Goal: Task Accomplishment & Management: Use online tool/utility

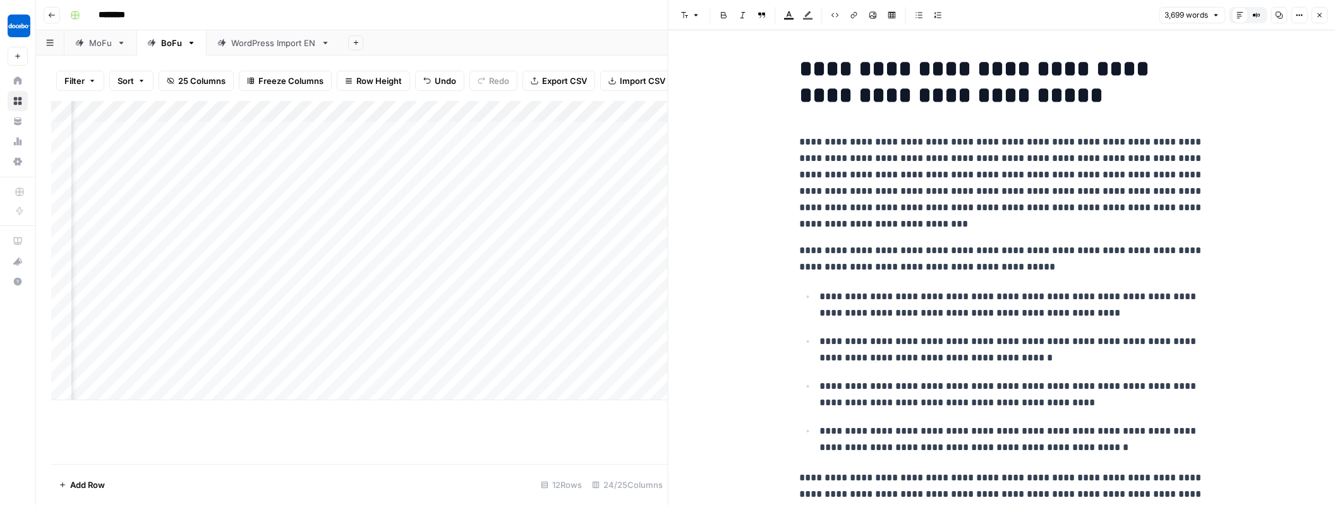
scroll to position [0, 1562]
click at [1323, 16] on icon "button" at bounding box center [1319, 15] width 8 height 8
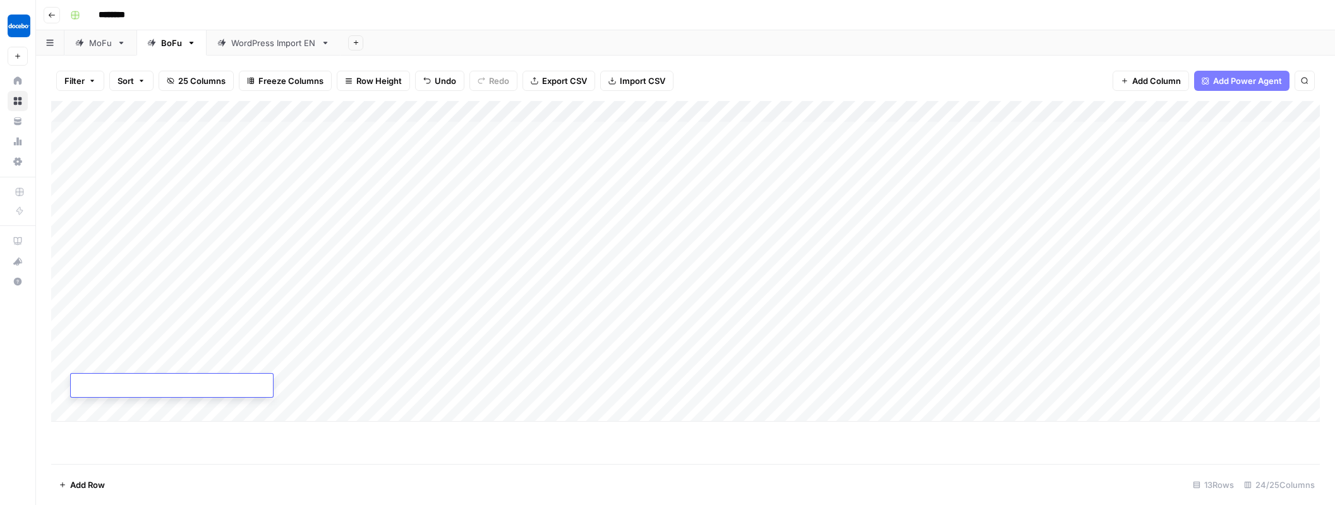
click at [122, 382] on textarea at bounding box center [172, 387] width 202 height 18
drag, startPoint x: 118, startPoint y: 387, endPoint x: 234, endPoint y: 401, distance: 117.1
click at [118, 387] on textarea "**********" at bounding box center [172, 387] width 202 height 18
type textarea "**********"
click at [286, 386] on div "Add Column" at bounding box center [685, 261] width 1268 height 321
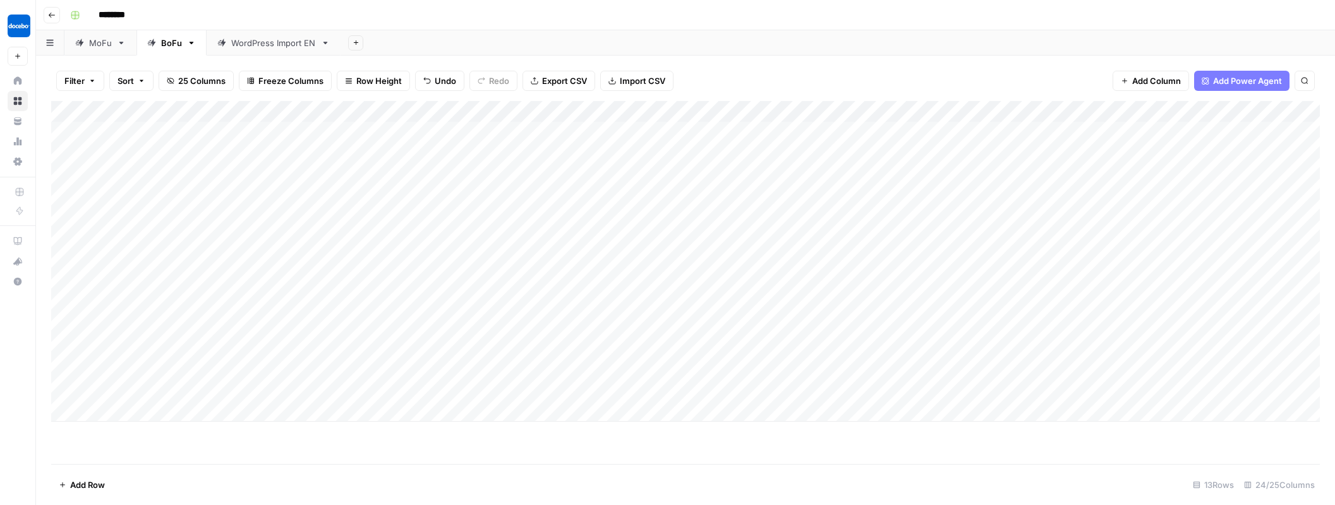
click at [281, 387] on div "Add Column" at bounding box center [685, 261] width 1268 height 321
click at [280, 387] on textarea at bounding box center [342, 387] width 202 height 18
click at [278, 387] on textarea at bounding box center [342, 387] width 202 height 18
type textarea "**"
click at [419, 339] on div "Add Column" at bounding box center [685, 261] width 1268 height 321
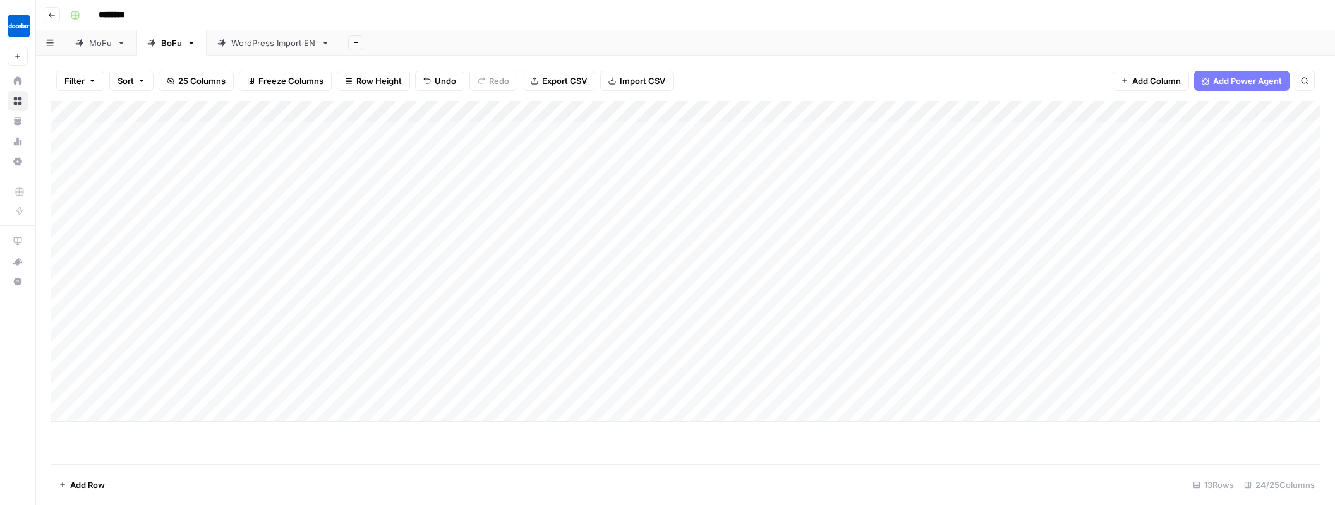
click at [426, 344] on div "Add Column" at bounding box center [685, 261] width 1268 height 321
click at [426, 344] on input "text" at bounding box center [472, 347] width 110 height 11
drag, startPoint x: 440, startPoint y: 390, endPoint x: 434, endPoint y: 383, distance: 8.9
click at [440, 390] on button "Published" at bounding box center [445, 392] width 49 height 15
click at [430, 367] on div "Add Column" at bounding box center [685, 261] width 1268 height 321
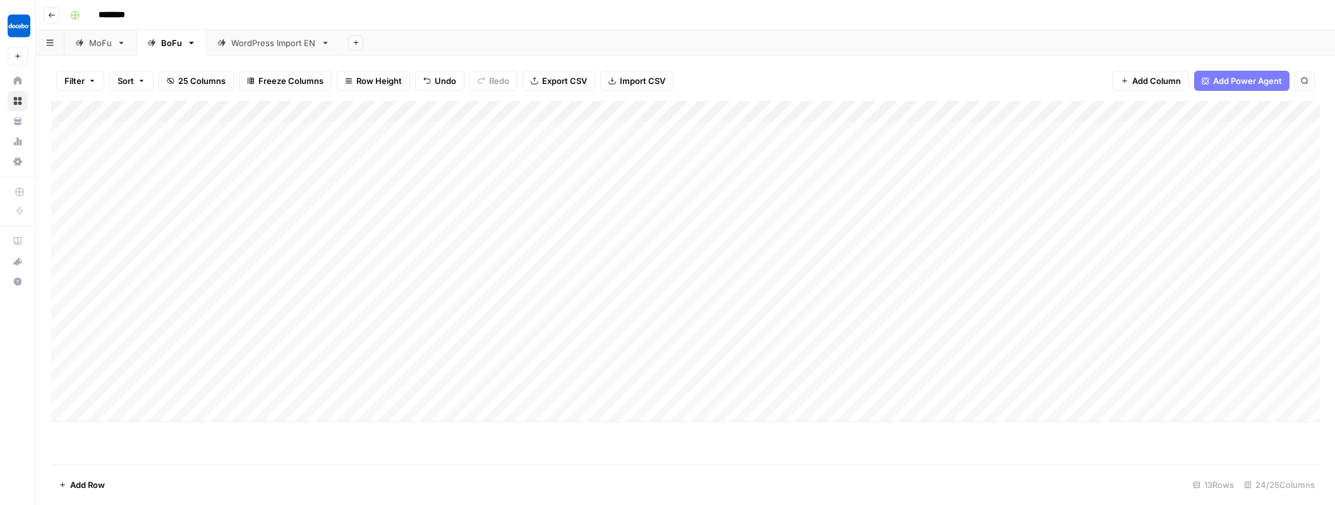
click at [430, 367] on div "Add Column" at bounding box center [685, 261] width 1268 height 321
click at [450, 409] on button "Published" at bounding box center [445, 413] width 49 height 15
click at [347, 386] on div "Add Column" at bounding box center [685, 261] width 1268 height 321
click at [344, 387] on div "Add Column" at bounding box center [685, 261] width 1268 height 321
click at [344, 387] on input "text" at bounding box center [375, 390] width 110 height 11
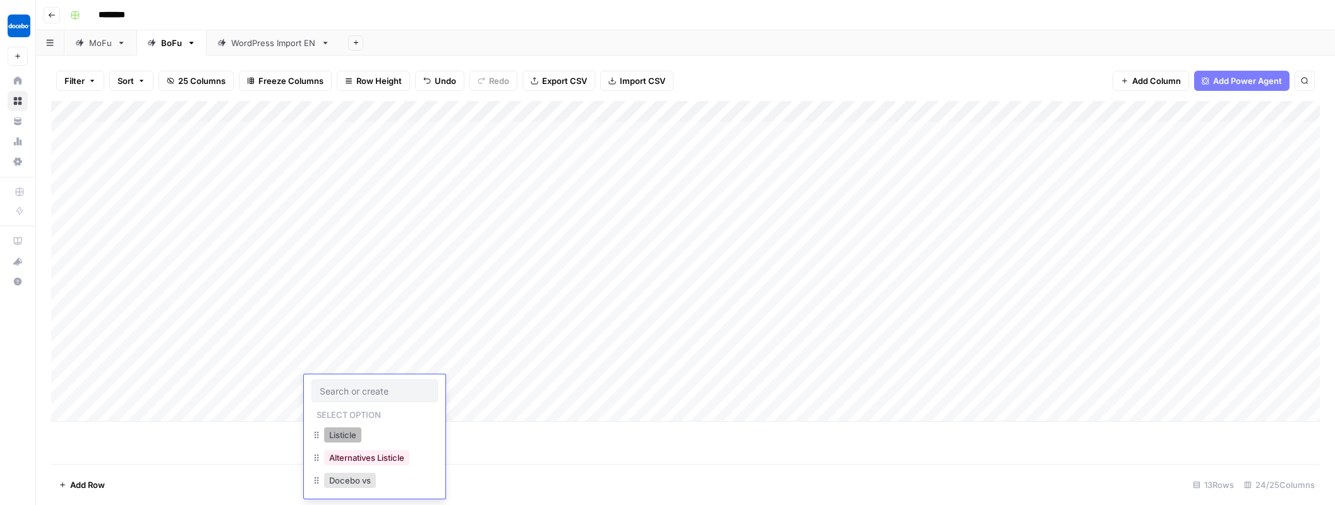
click at [347, 430] on button "Listicle" at bounding box center [342, 435] width 37 height 15
click at [515, 382] on div "Add Column" at bounding box center [685, 261] width 1268 height 321
click at [513, 388] on div "Add Column" at bounding box center [685, 261] width 1268 height 321
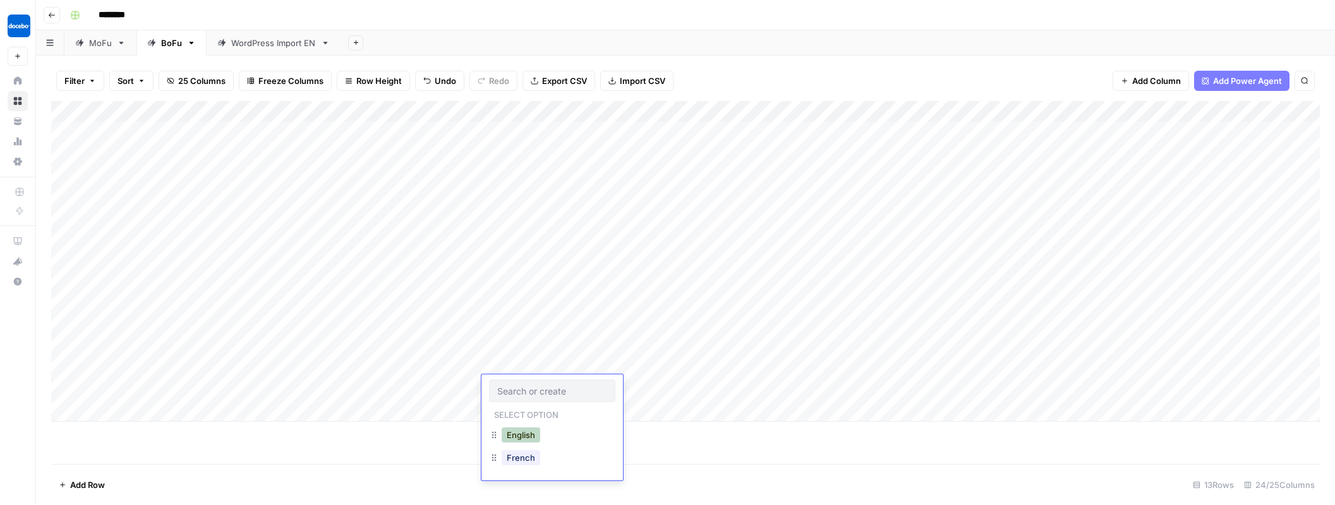
drag, startPoint x: 520, startPoint y: 436, endPoint x: 551, endPoint y: 430, distance: 31.6
click at [521, 435] on button "English" at bounding box center [521, 435] width 39 height 15
click at [598, 386] on div "Add Column" at bounding box center [685, 261] width 1268 height 321
